Goal: Information Seeking & Learning: Learn about a topic

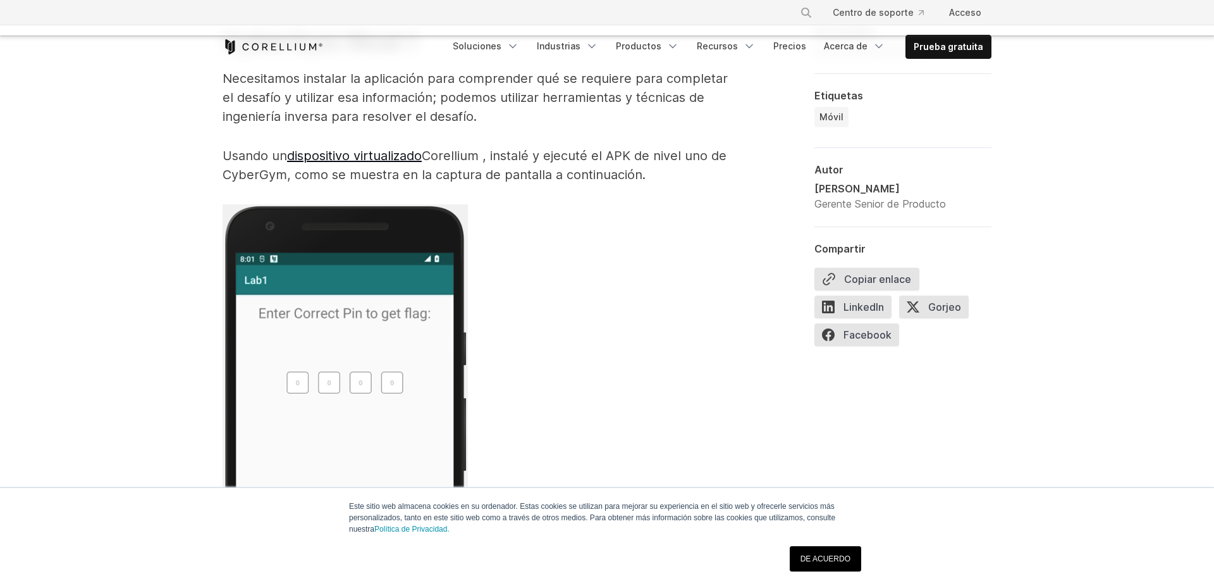
scroll to position [2615, 0]
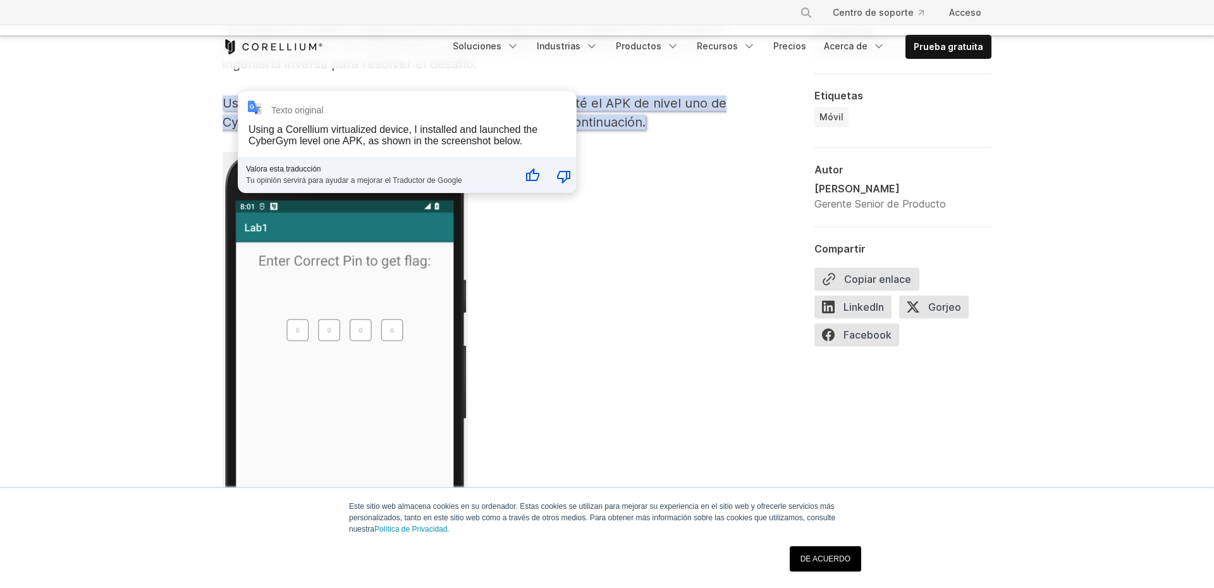
scroll to position [2680, 0]
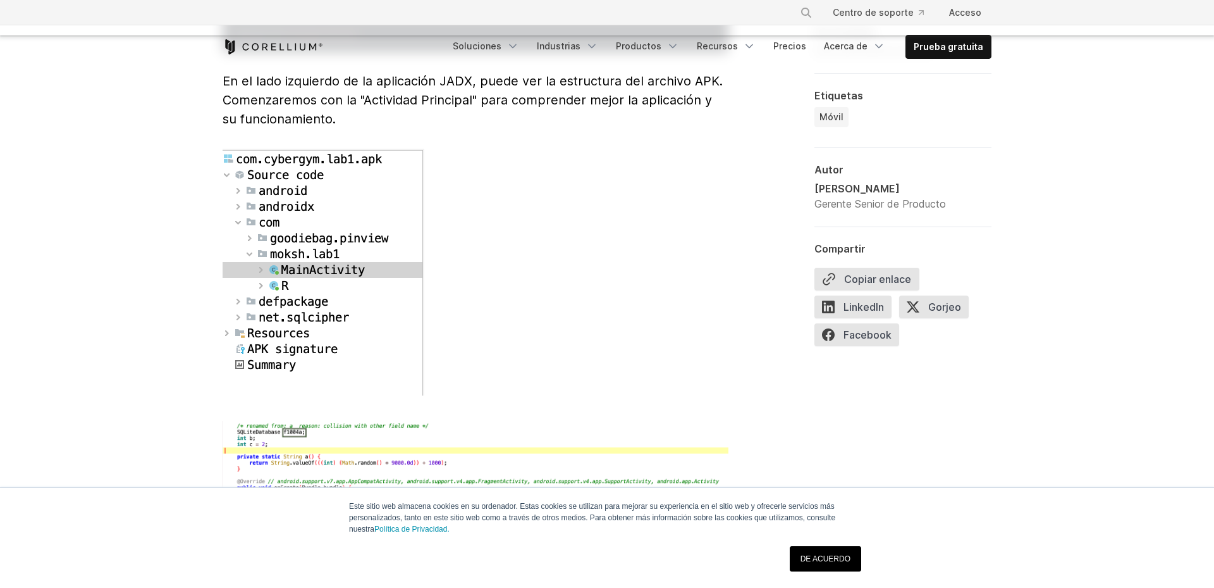
scroll to position [3647, 0]
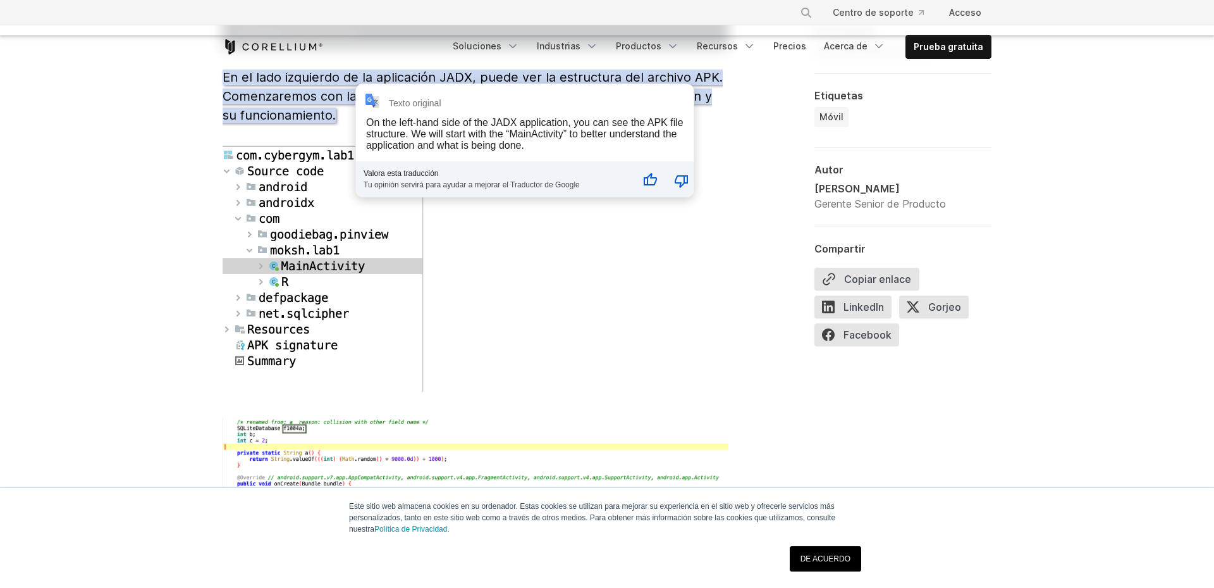
click at [481, 249] on p at bounding box center [476, 271] width 506 height 252
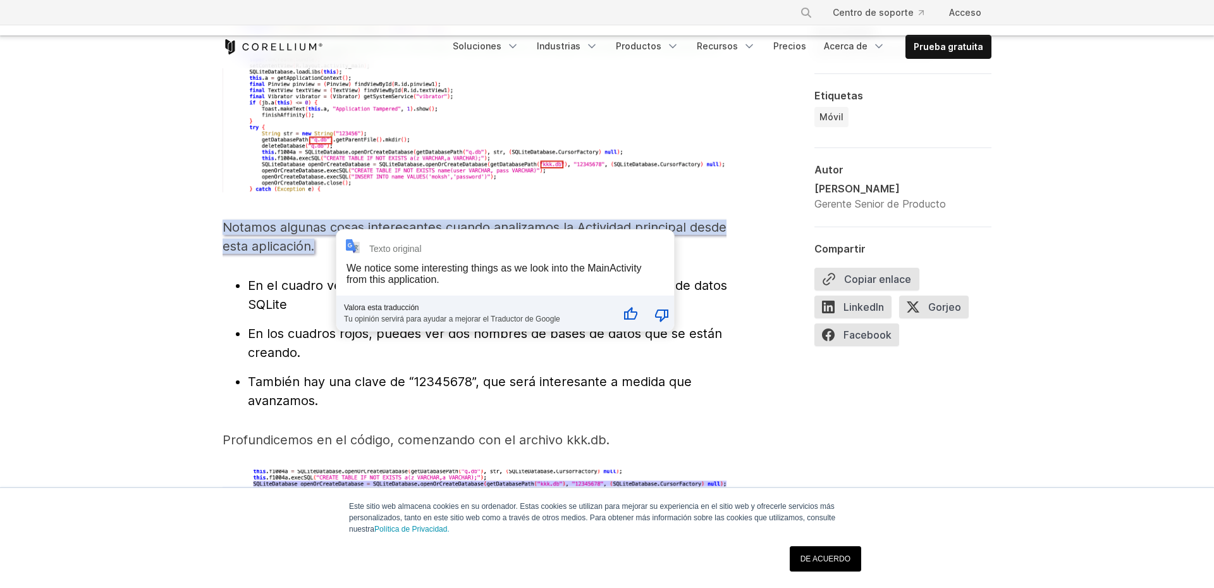
scroll to position [4050, 0]
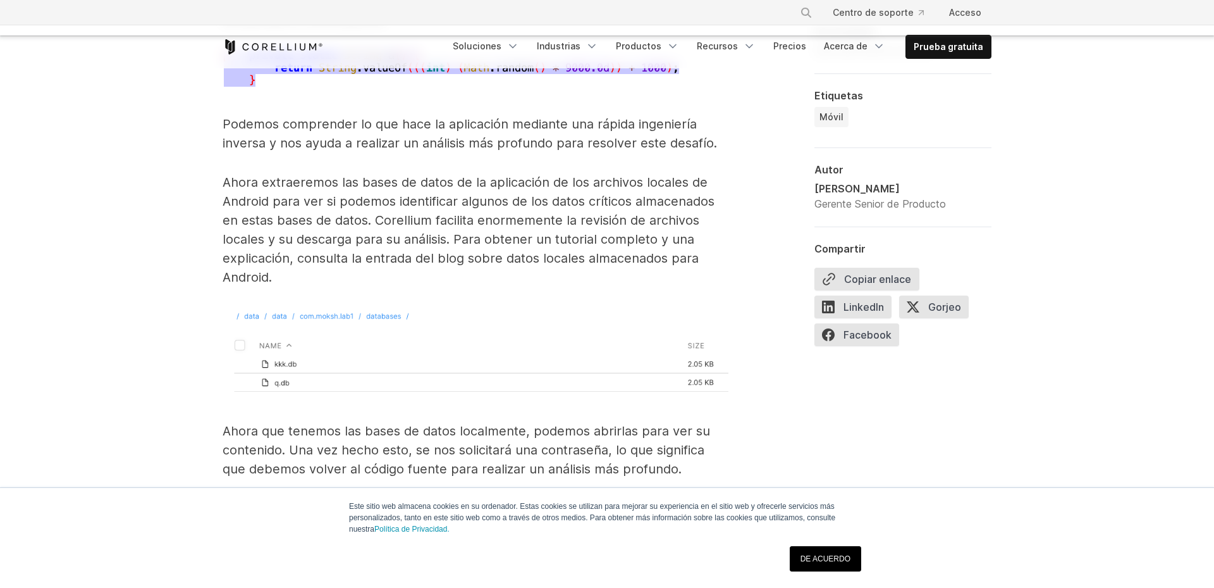
scroll to position [4818, 0]
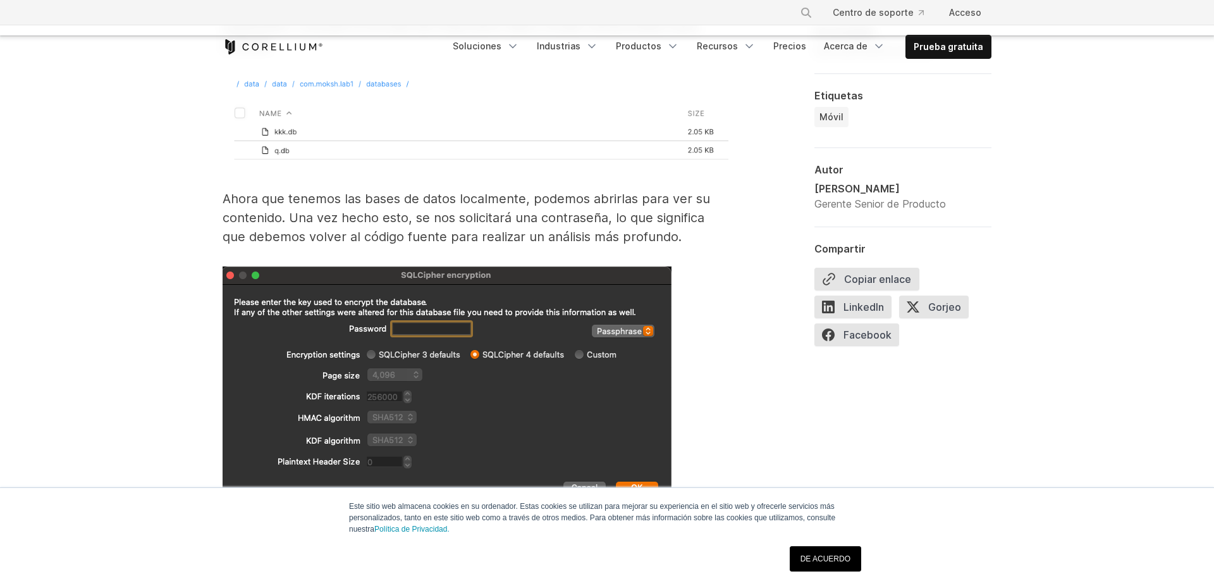
scroll to position [5060, 0]
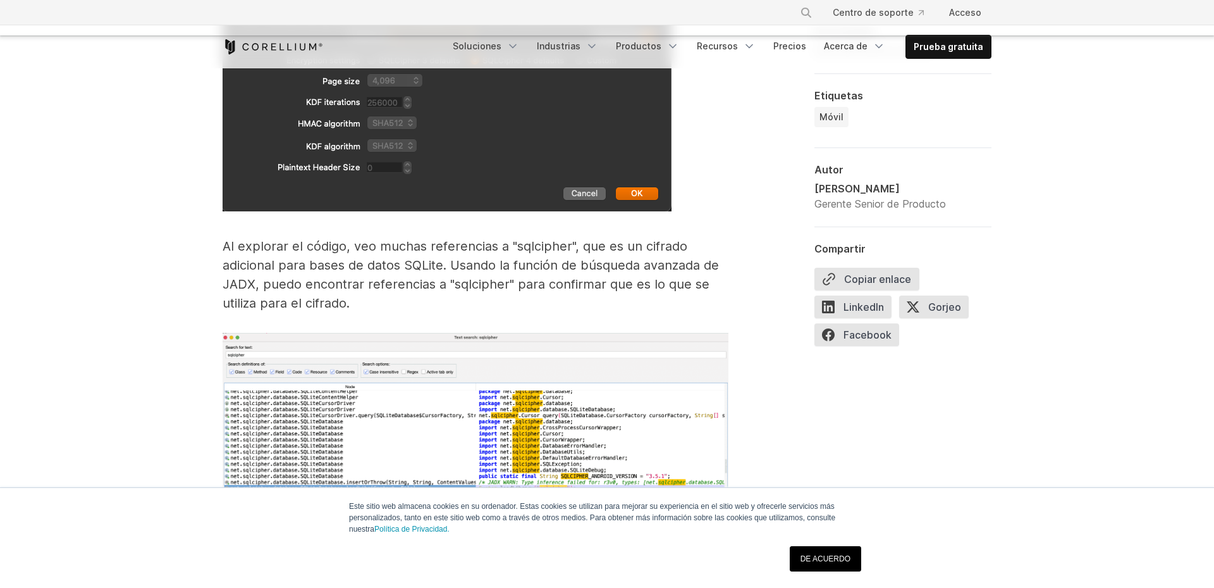
scroll to position [5444, 0]
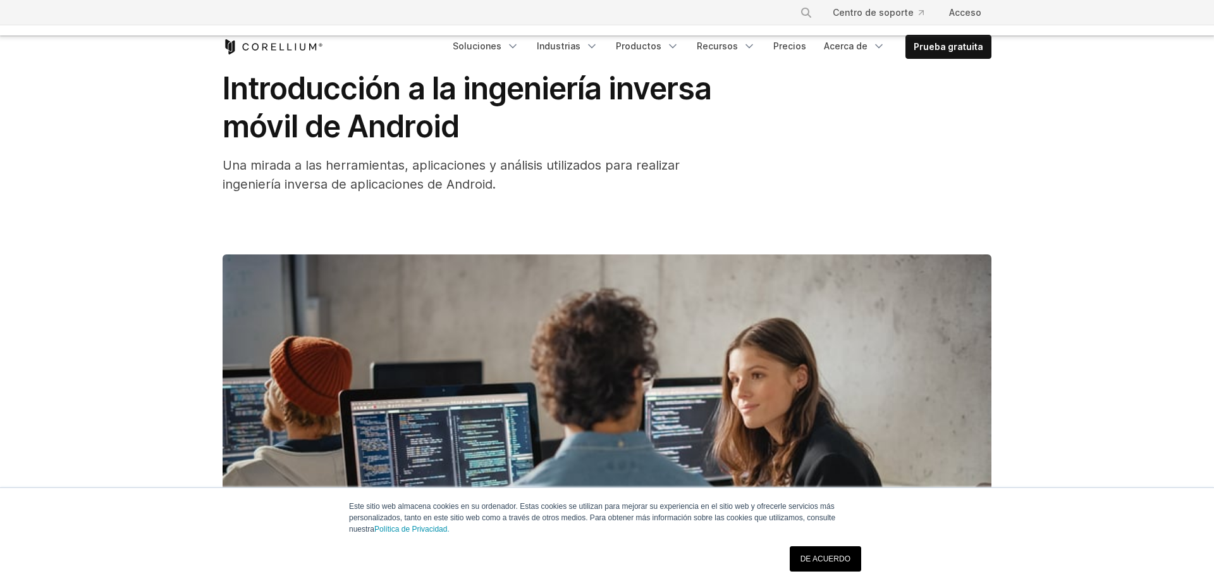
scroll to position [23, 0]
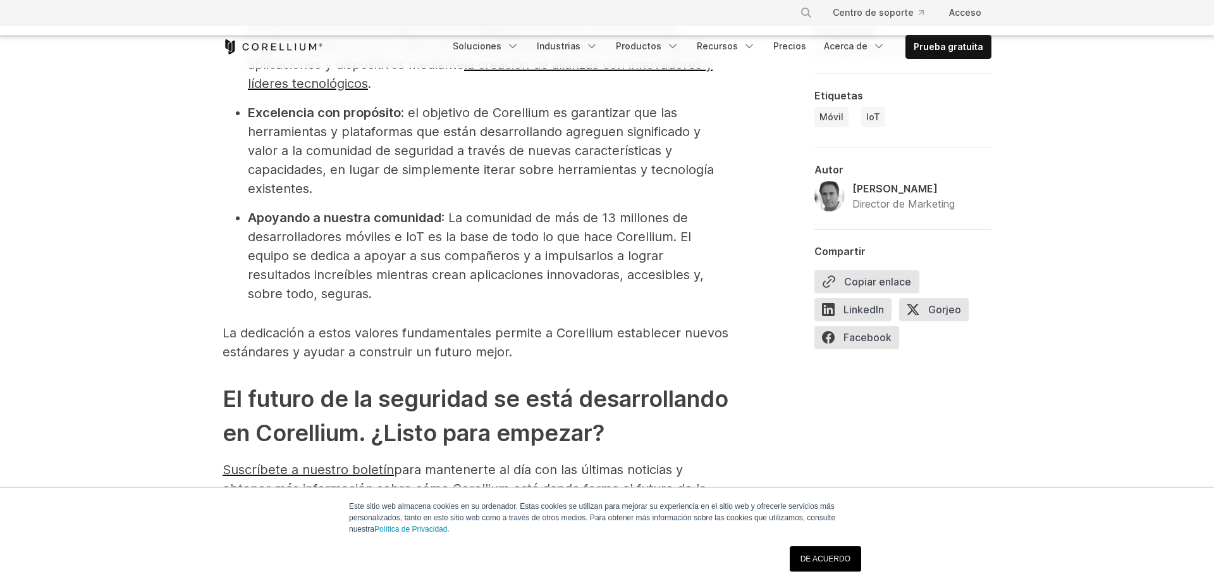
scroll to position [5069, 0]
